Goal: Find specific page/section: Find specific page/section

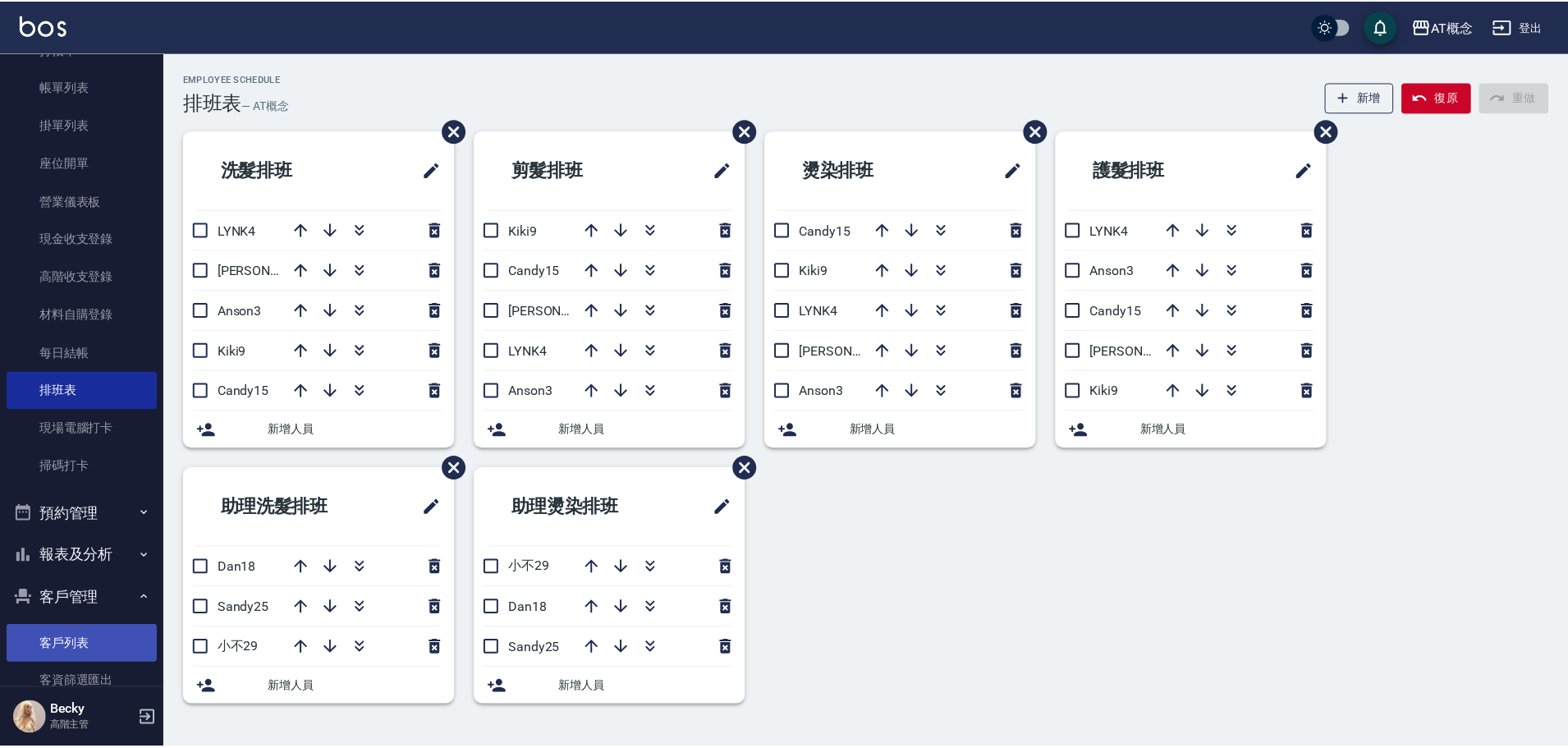
scroll to position [164, 0]
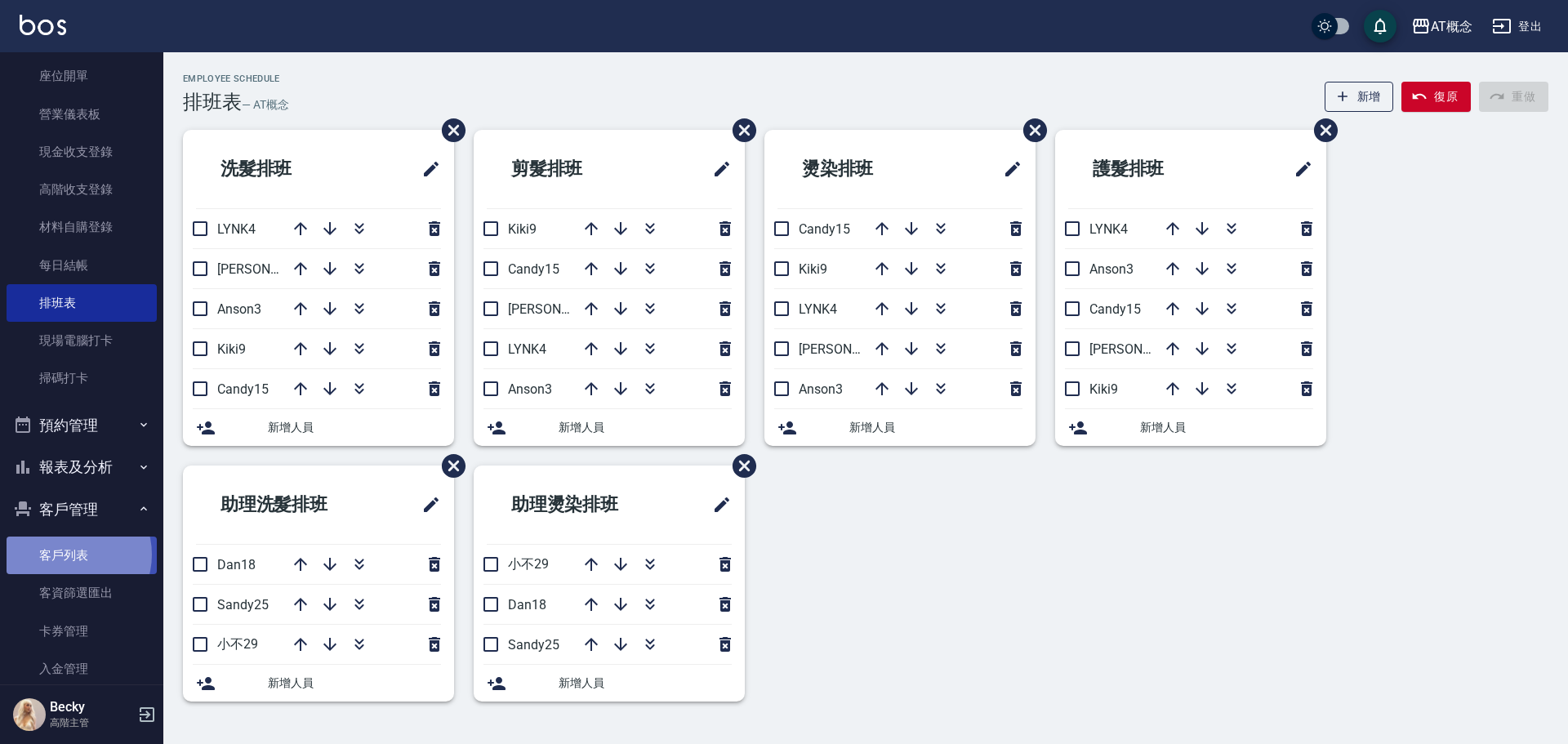
click at [70, 555] on link "客戶列表" at bounding box center [81, 555] width 150 height 38
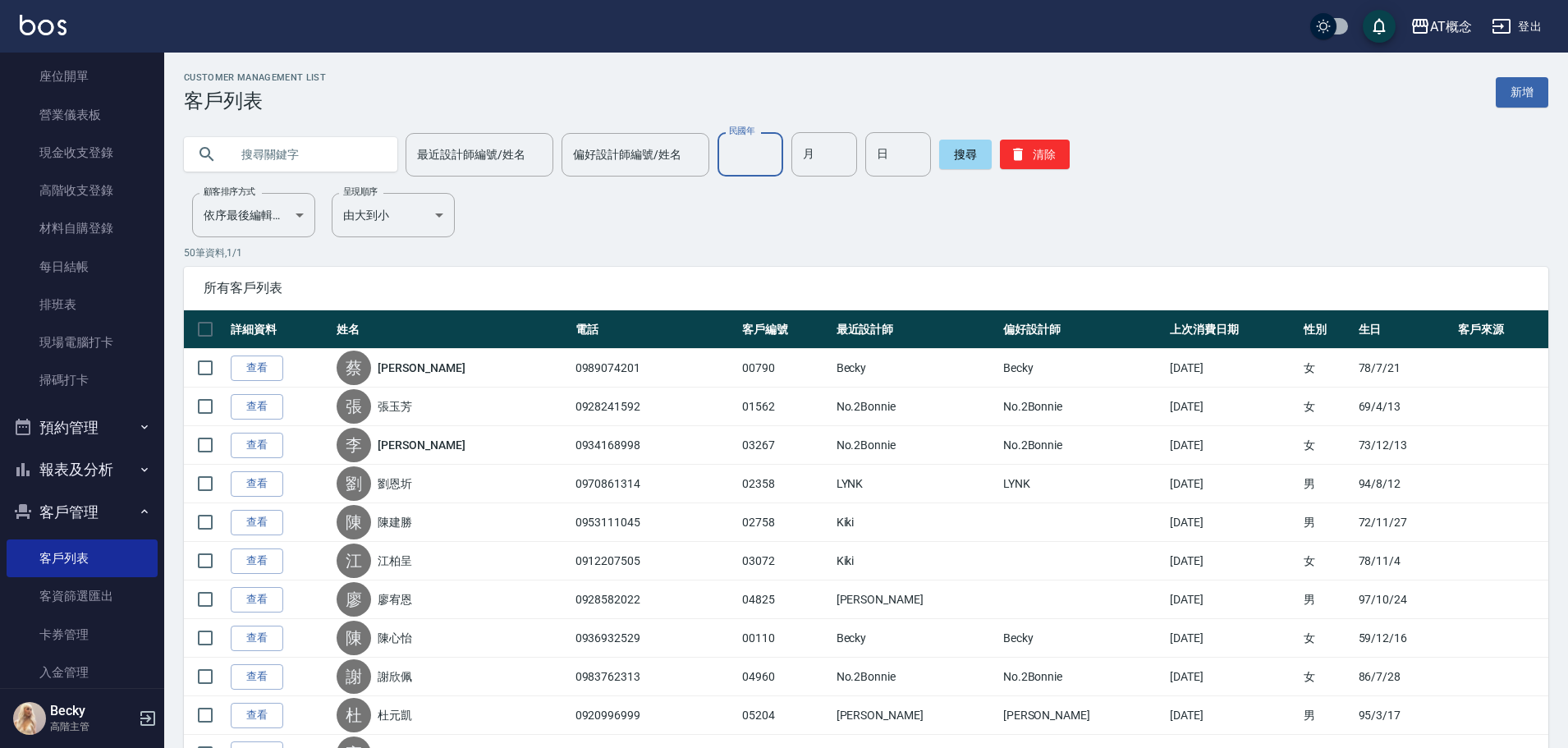
click at [759, 153] on input "民國年" at bounding box center [750, 154] width 66 height 45
type input "70"
type input "10"
type input "2"
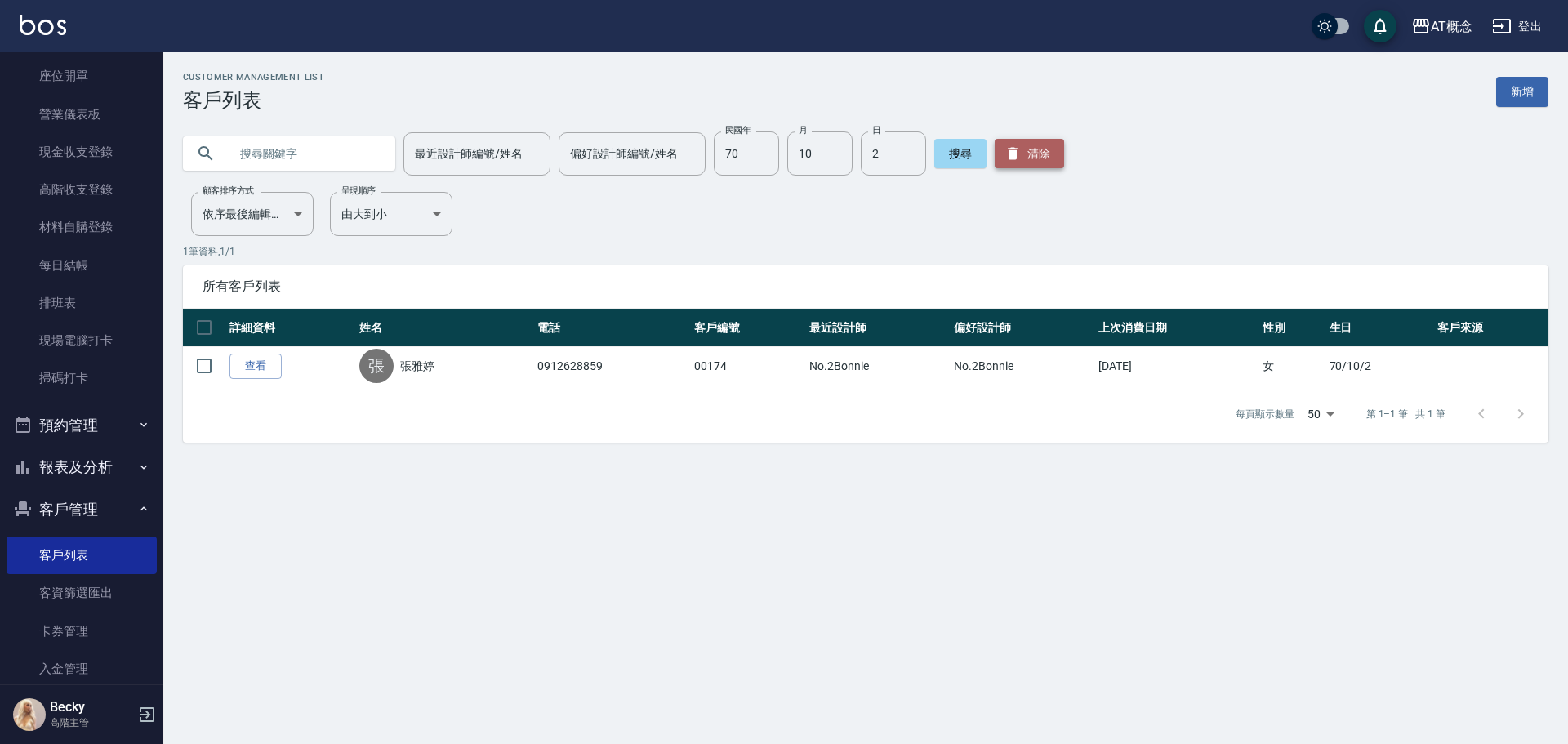
click at [1019, 147] on button "清除" at bounding box center [1029, 154] width 70 height 30
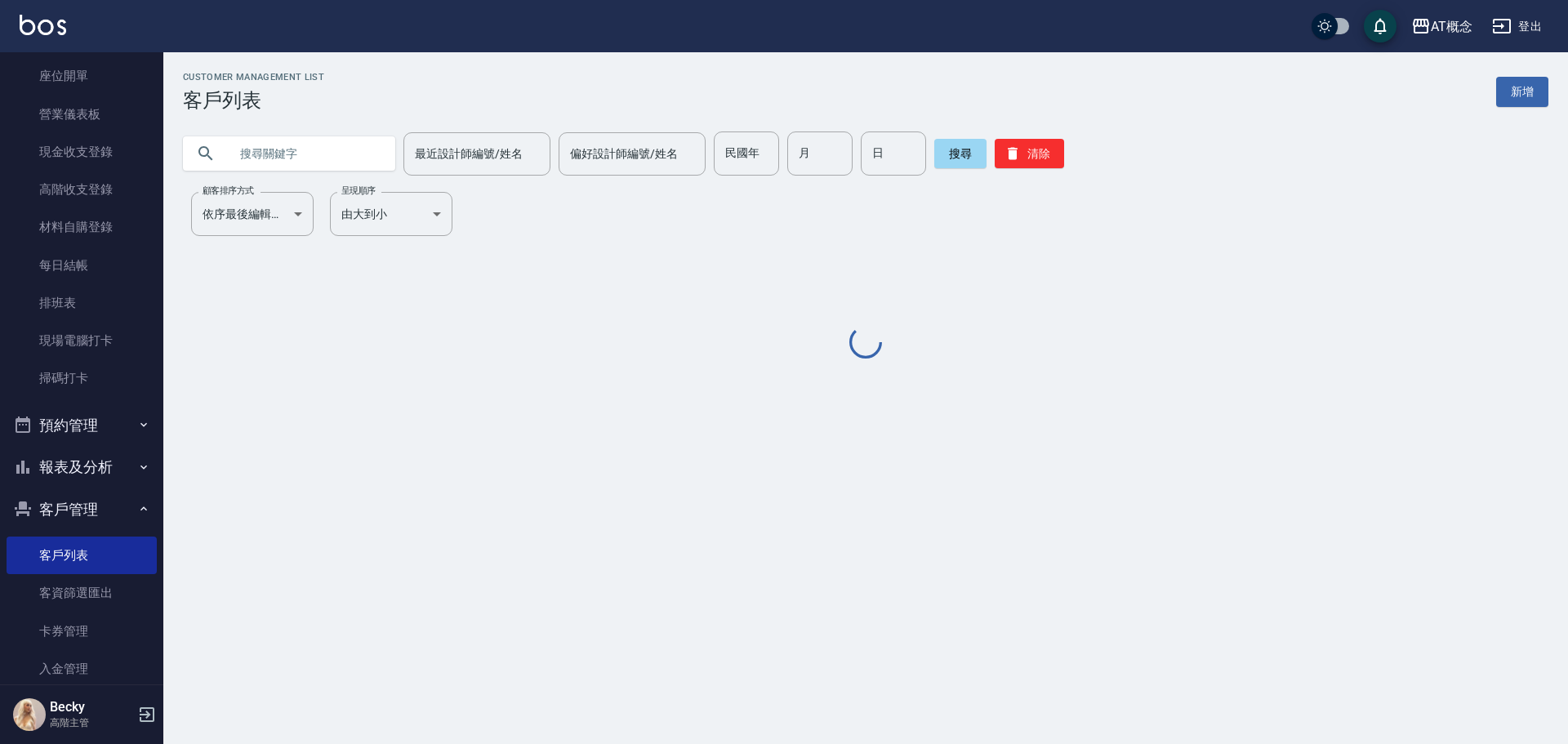
click at [704, 161] on div "最近設計師編號/姓名 最近設計師編號/姓名 偏好設計師編號/姓名 偏好設計師編號/姓名 民國年 民國年 月 月 日 日 搜尋 清除" at bounding box center [865, 154] width 1365 height 44
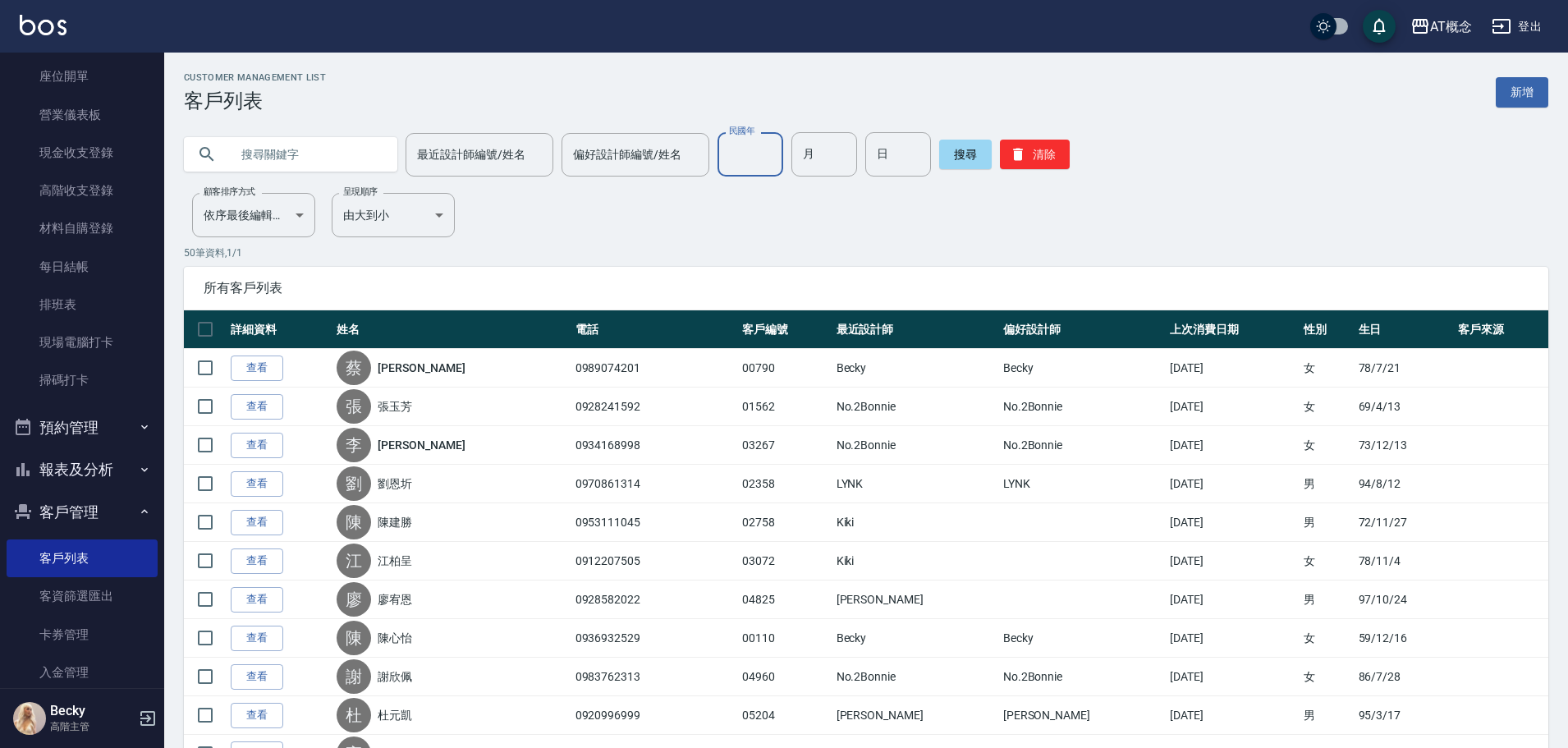
click at [725, 148] on input "民國年" at bounding box center [750, 154] width 66 height 45
